Goal: Check status: Check status

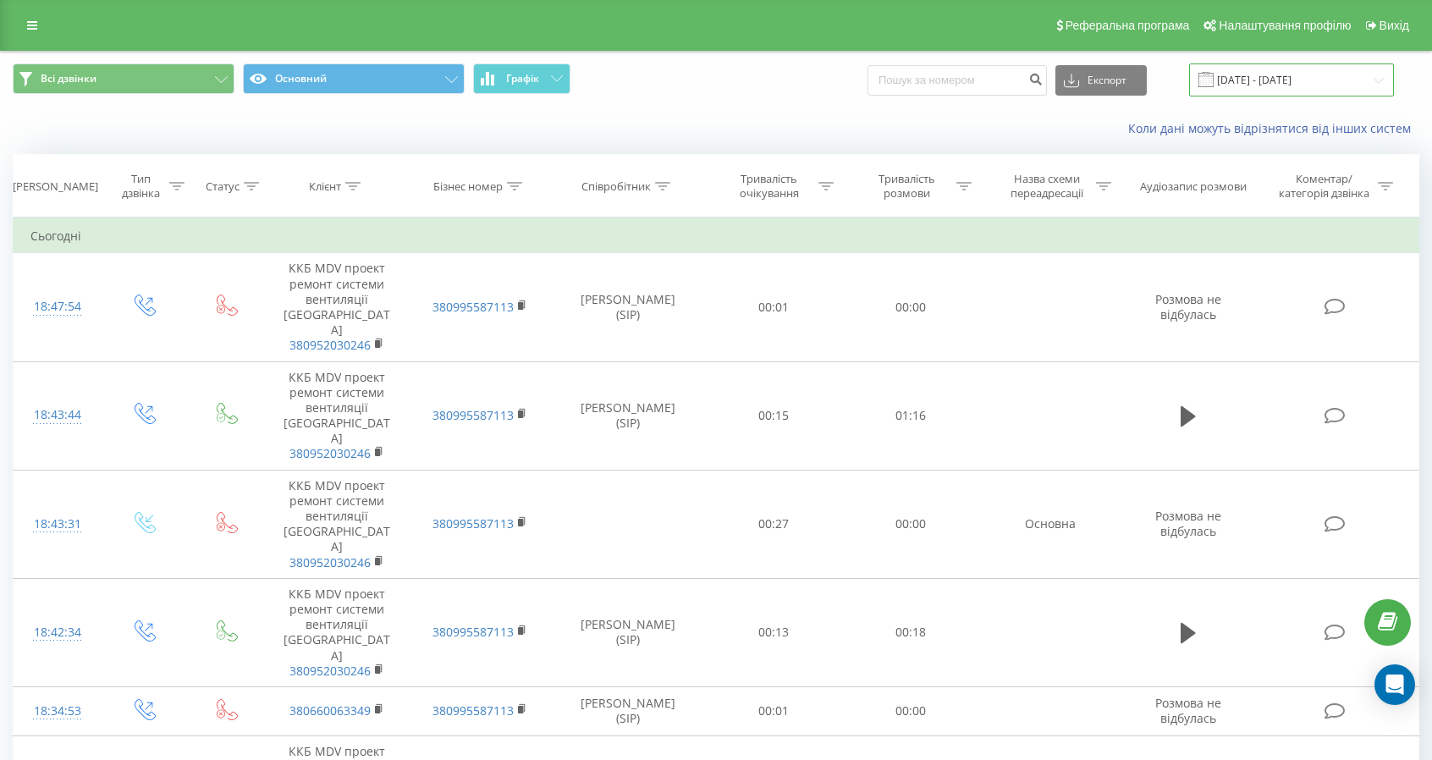
click at [1257, 84] on input "[DATE] - [DATE]" at bounding box center [1291, 79] width 205 height 33
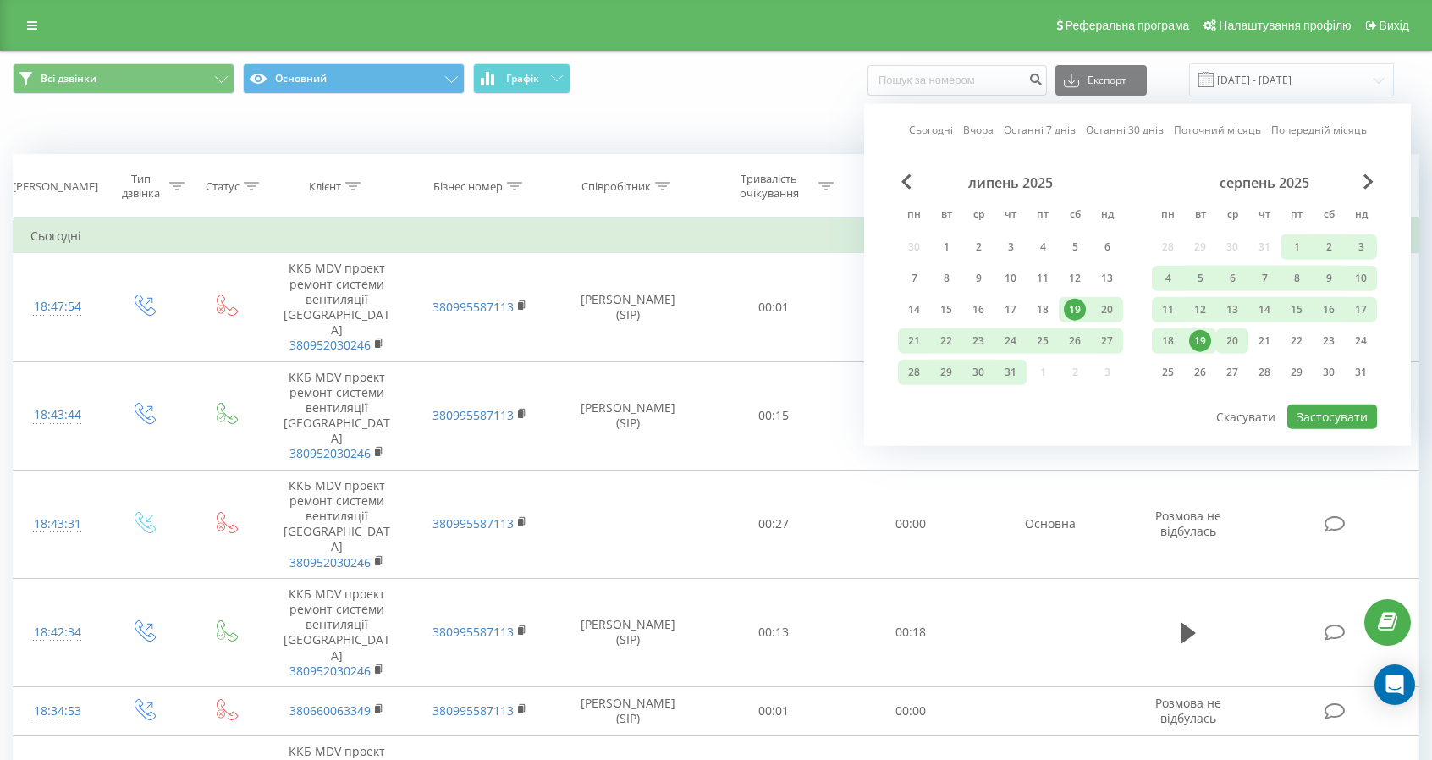
click at [1234, 341] on div "20" at bounding box center [1232, 341] width 22 height 22
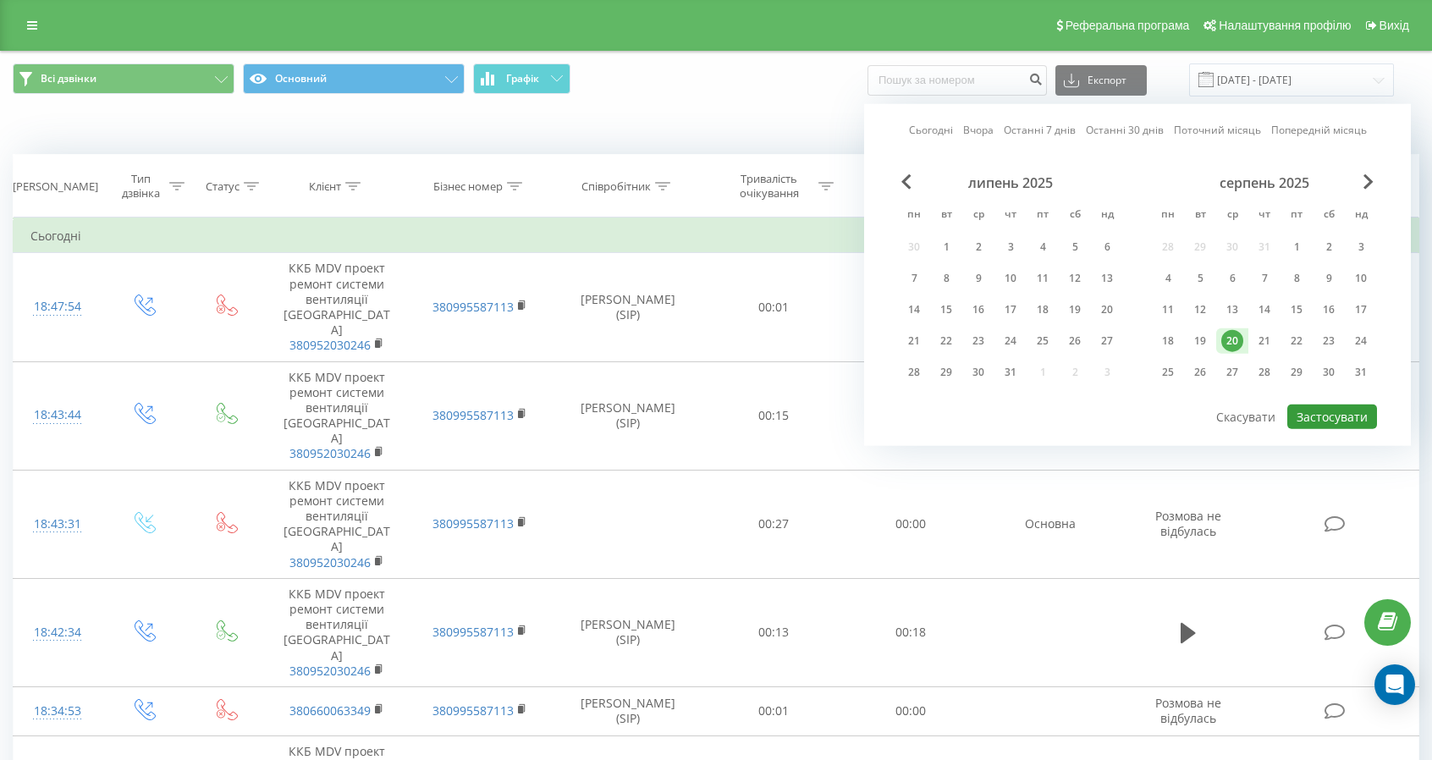
click at [1349, 421] on button "Застосувати" at bounding box center [1332, 416] width 90 height 25
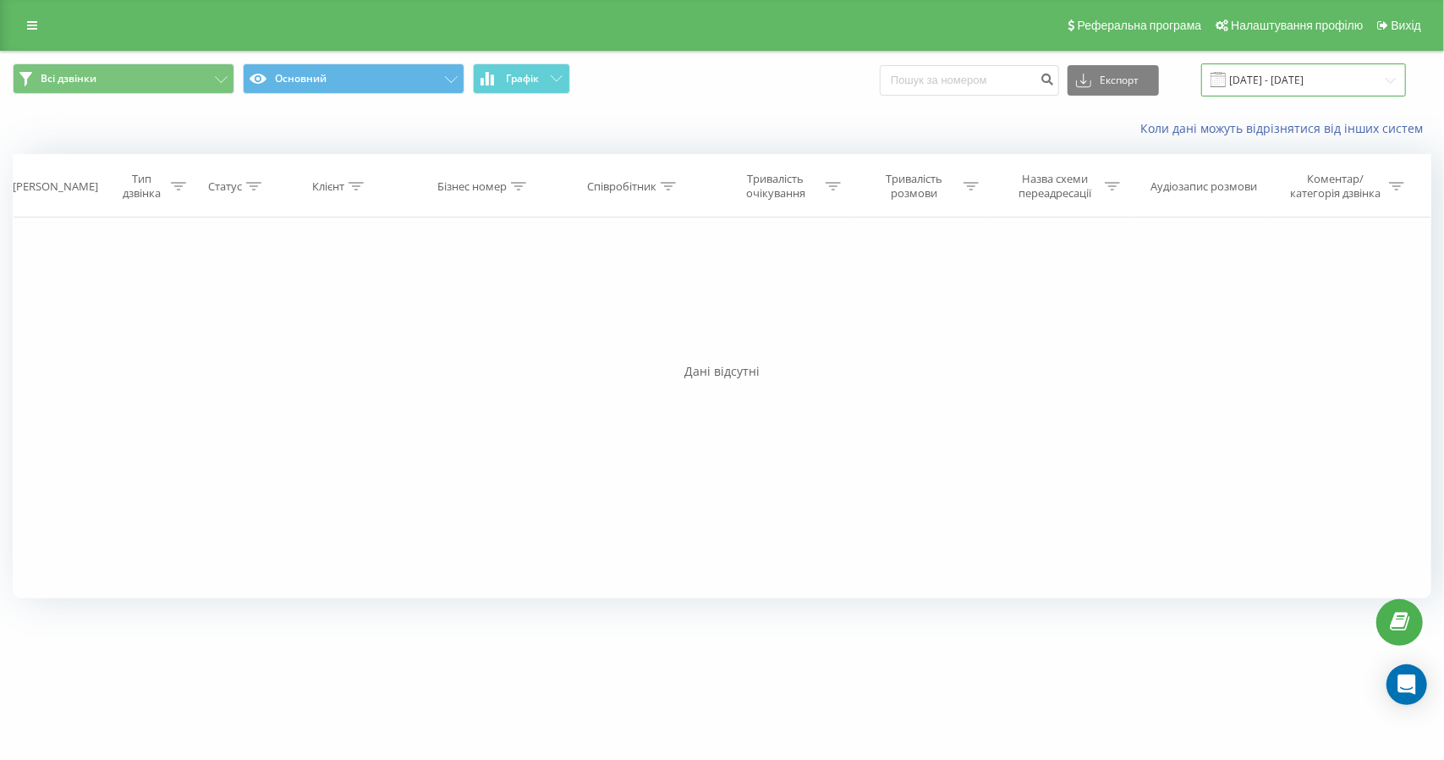
click at [1284, 67] on input "[DATE] - [DATE]" at bounding box center [1304, 79] width 205 height 33
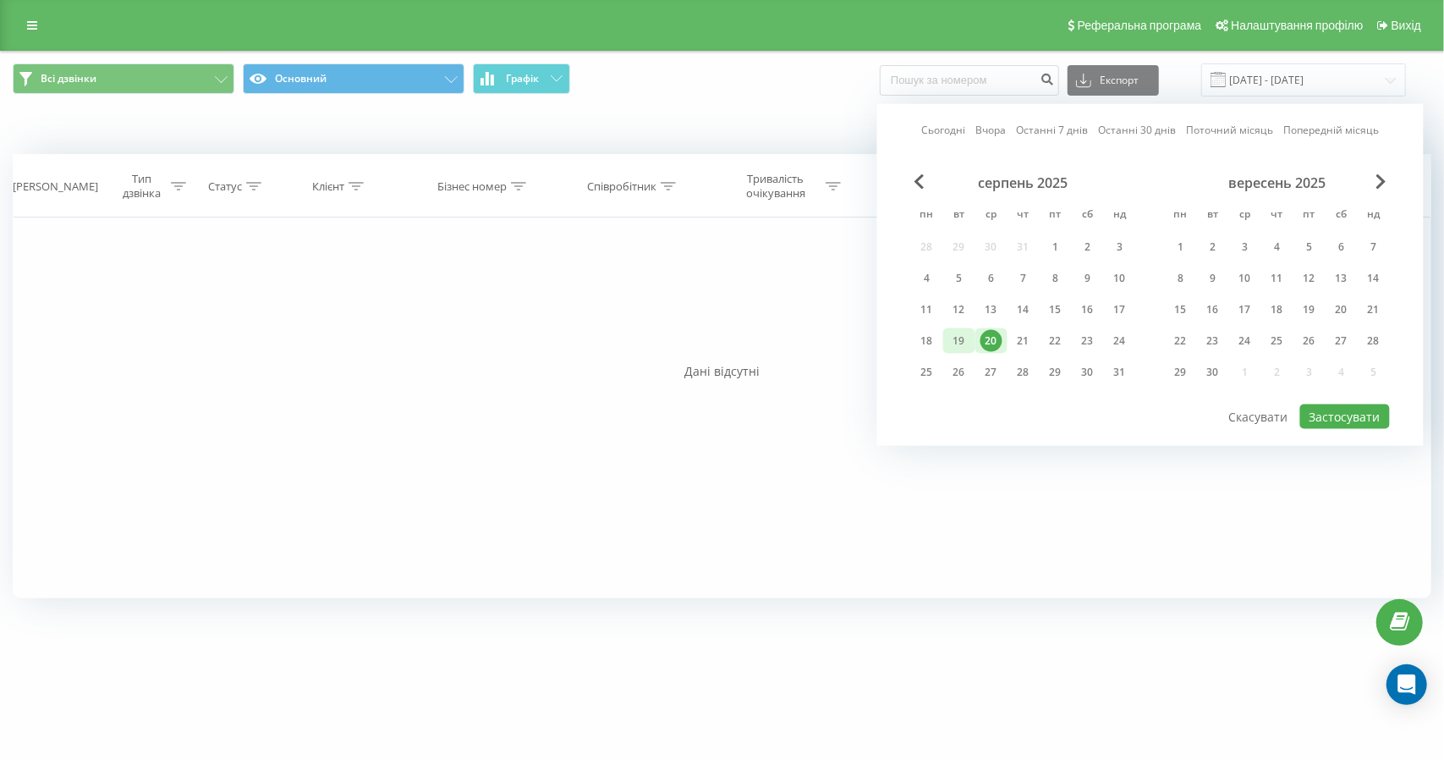
click at [960, 335] on div "19" at bounding box center [960, 341] width 22 height 22
click at [1331, 415] on button "Застосувати" at bounding box center [1346, 416] width 90 height 25
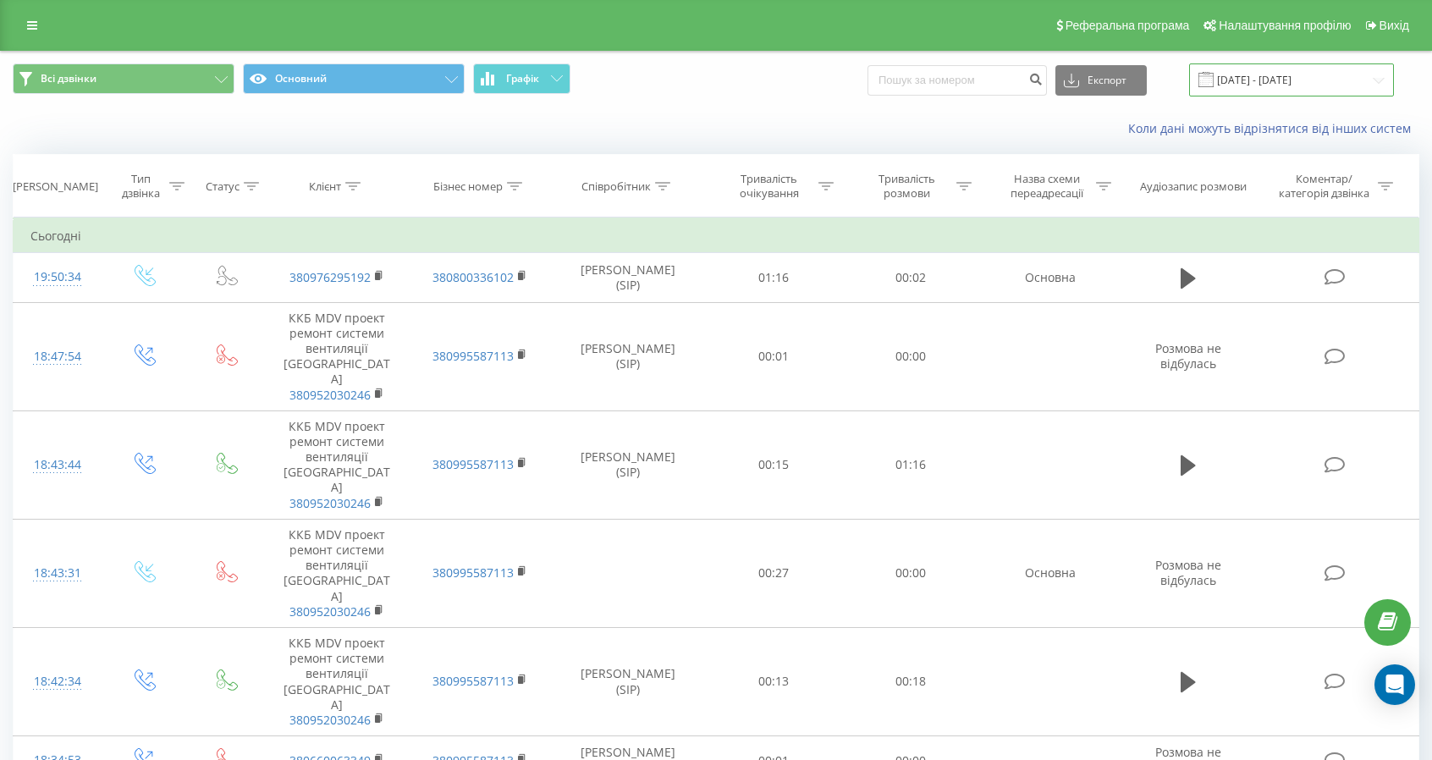
click at [1273, 68] on input "[DATE] - [DATE]" at bounding box center [1291, 79] width 205 height 33
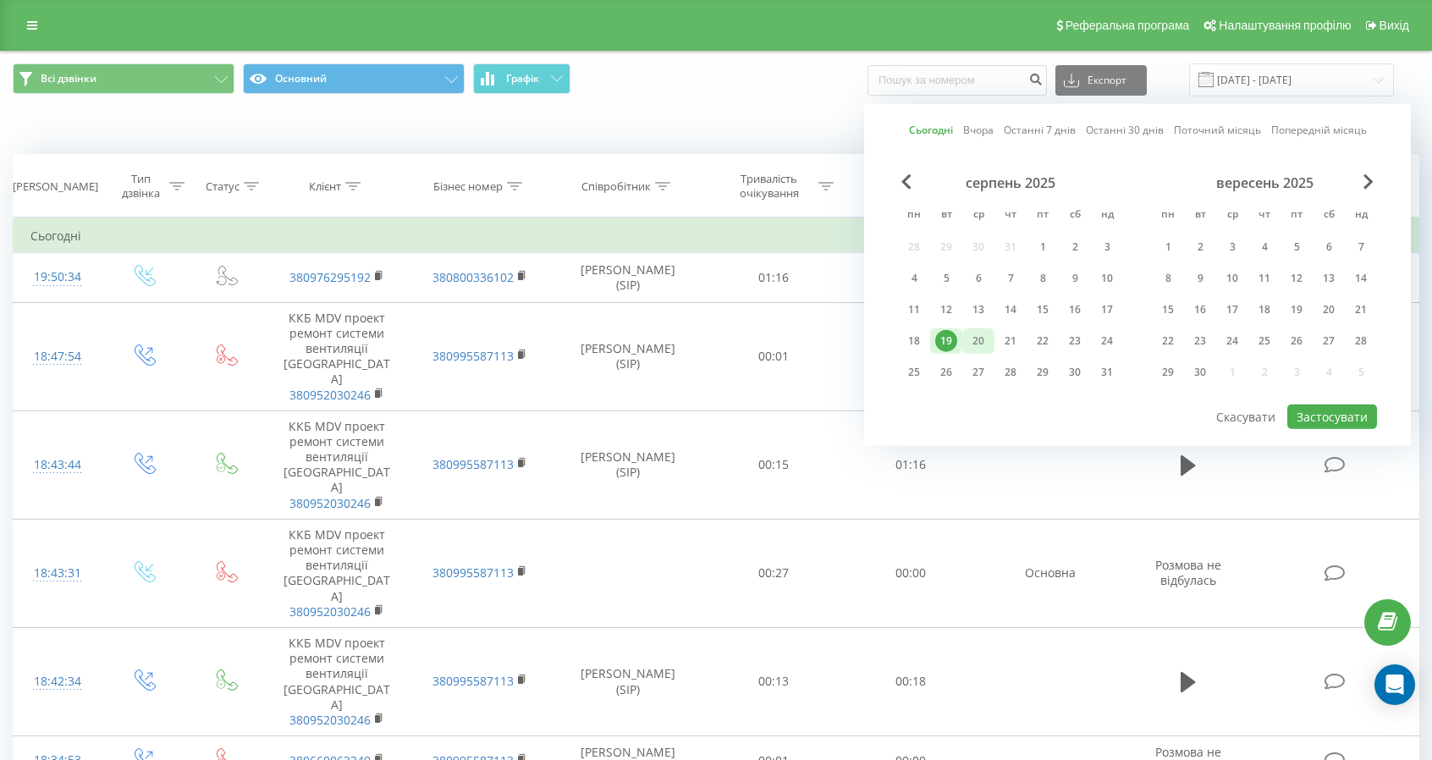
click at [972, 340] on div "20" at bounding box center [978, 341] width 22 height 22
click at [1337, 412] on button "Застосувати" at bounding box center [1332, 416] width 90 height 25
type input "[DATE] - [DATE]"
